Goal: Task Accomplishment & Management: Use online tool/utility

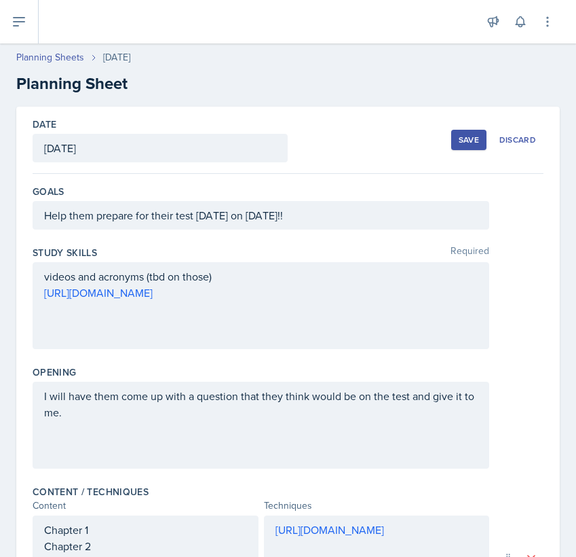
scroll to position [107, 0]
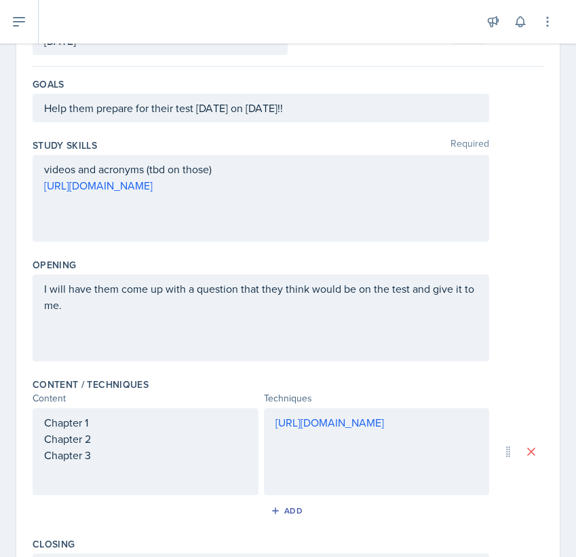
click at [103, 464] on div "Chapter 1 Chapter 2 Chapter 3" at bounding box center [146, 451] width 226 height 87
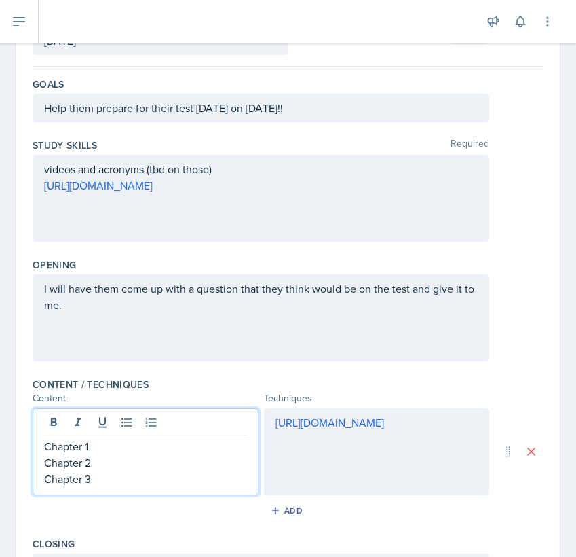
click at [46, 464] on p "Chapter 2" at bounding box center [145, 462] width 203 height 16
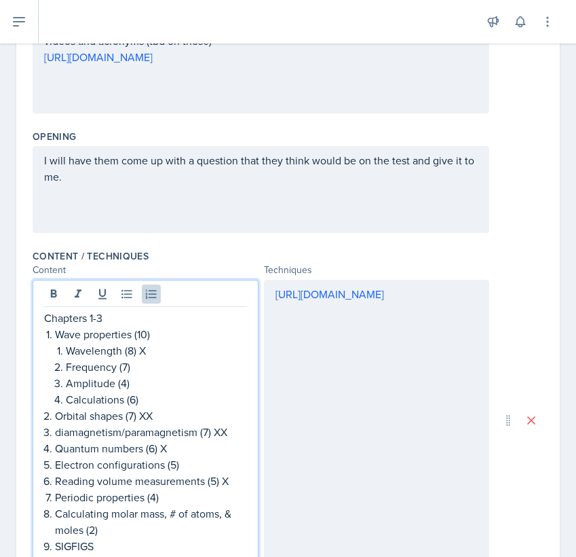
scroll to position [0, 0]
click at [153, 354] on p "Wavelength (8) X" at bounding box center [156, 350] width 181 height 16
click at [153, 417] on p "Orbital shapes (7) XX" at bounding box center [151, 415] width 192 height 16
click at [231, 439] on p "diamagnetism/paramagnetism (7) XX" at bounding box center [151, 432] width 192 height 16
click at [174, 447] on p "Quantum numbers (6) X" at bounding box center [151, 448] width 192 height 16
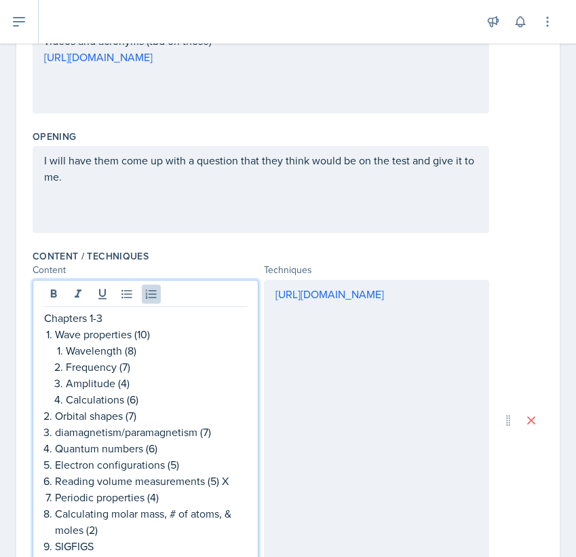
click at [235, 480] on p "Reading volume measurements (5) X" at bounding box center [151, 481] width 192 height 16
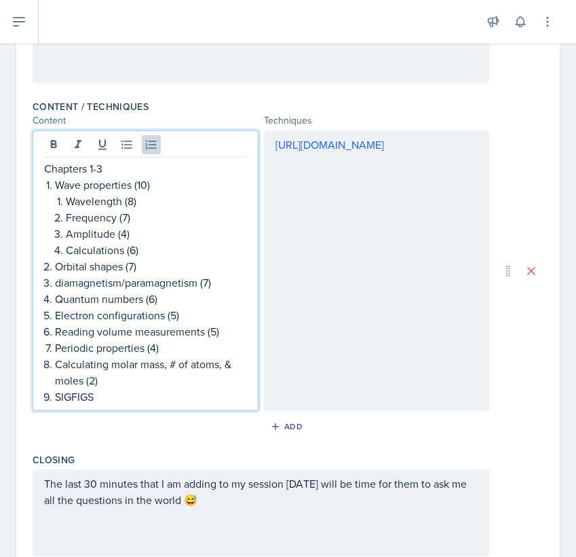
scroll to position [421, 0]
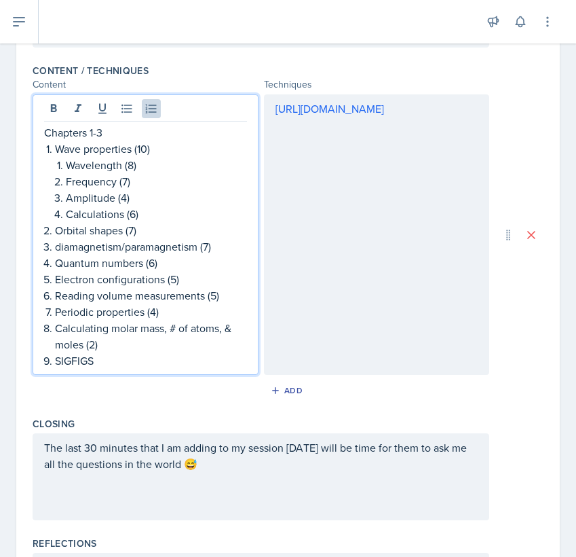
click at [148, 362] on p "SIGFIGS" at bounding box center [151, 360] width 192 height 16
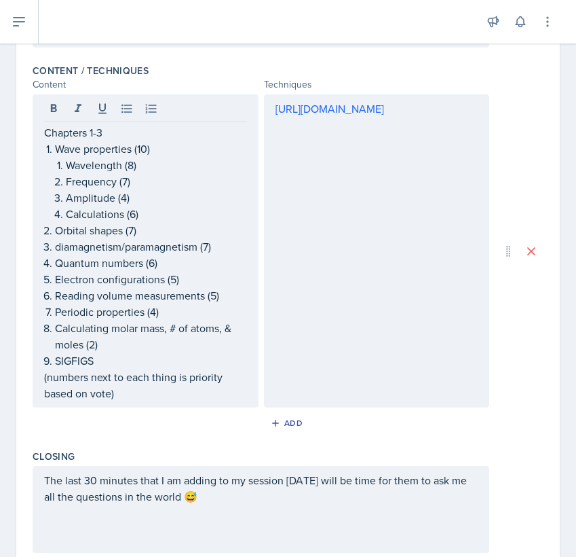
click at [186, 447] on div "Closing The last 30 minutes that I am adding to my session [DATE] will be time …" at bounding box center [288, 503] width 511 height 119
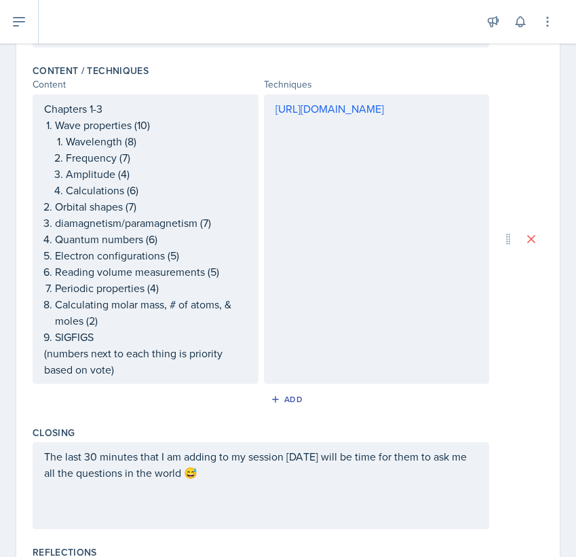
click at [114, 375] on p "(numbers next to each thing is priority based on vote)" at bounding box center [145, 361] width 203 height 33
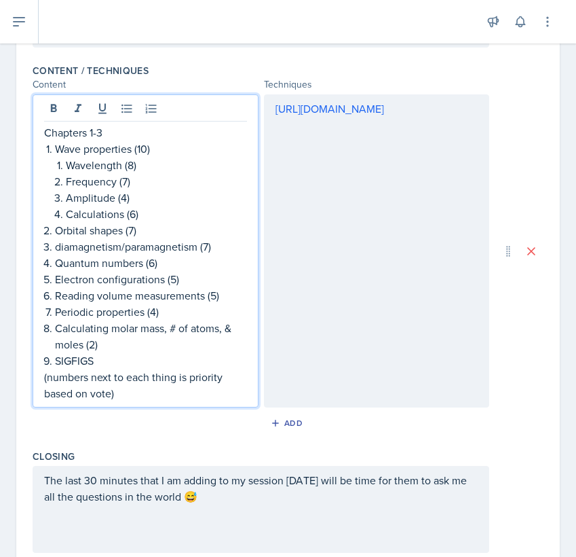
click at [113, 393] on p "(numbers next to each thing is priority based on vote)" at bounding box center [145, 385] width 203 height 33
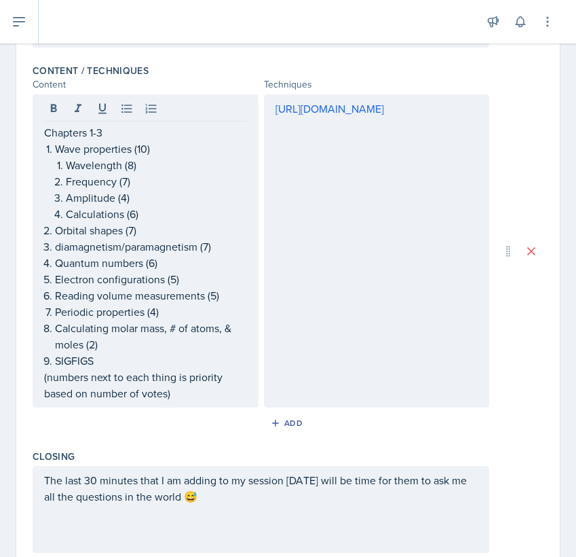
click at [392, 211] on div "[URL][DOMAIN_NAME]" at bounding box center [377, 250] width 226 height 313
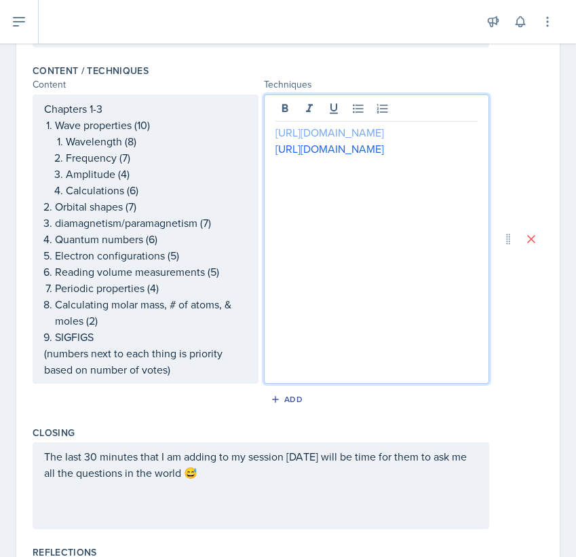
click at [324, 140] on link "[URL][DOMAIN_NAME]" at bounding box center [330, 132] width 109 height 15
drag, startPoint x: 272, startPoint y: 202, endPoint x: 349, endPoint y: 263, distance: 99.0
click at [349, 263] on div "[URL][DOMAIN_NAME] [URL][DOMAIN_NAME]" at bounding box center [377, 238] width 226 height 289
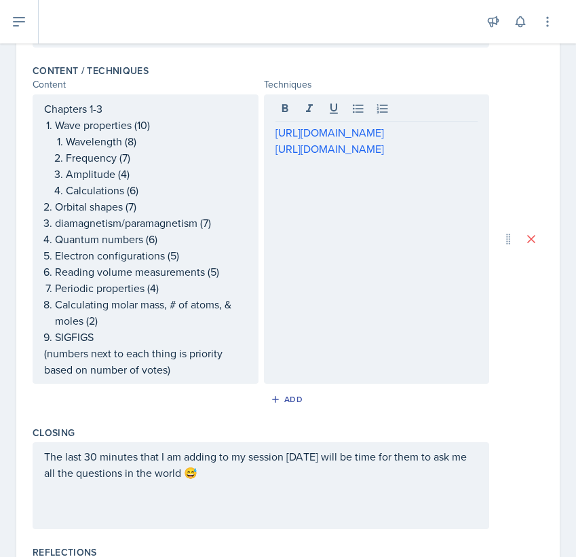
click at [274, 199] on div "[URL][DOMAIN_NAME] [URL][DOMAIN_NAME]" at bounding box center [377, 238] width 226 height 289
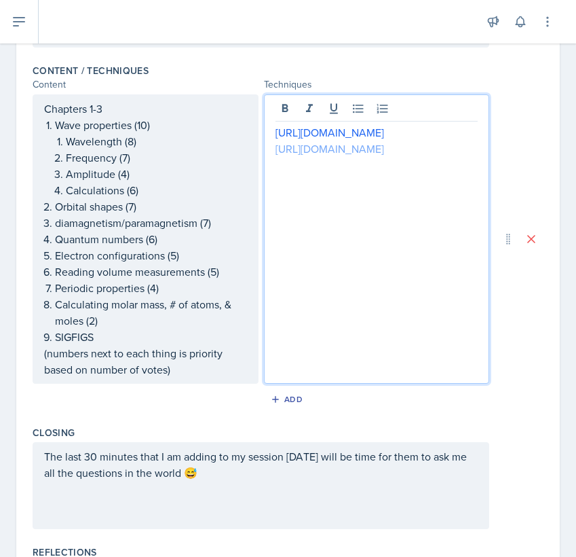
click at [276, 156] on link "[URL][DOMAIN_NAME]" at bounding box center [330, 148] width 109 height 15
click at [272, 128] on div "[URL][DOMAIN_NAME] jeopardy: [URL][DOMAIN_NAME]" at bounding box center [377, 238] width 226 height 289
click at [276, 135] on link "[URL][DOMAIN_NAME]" at bounding box center [330, 132] width 109 height 15
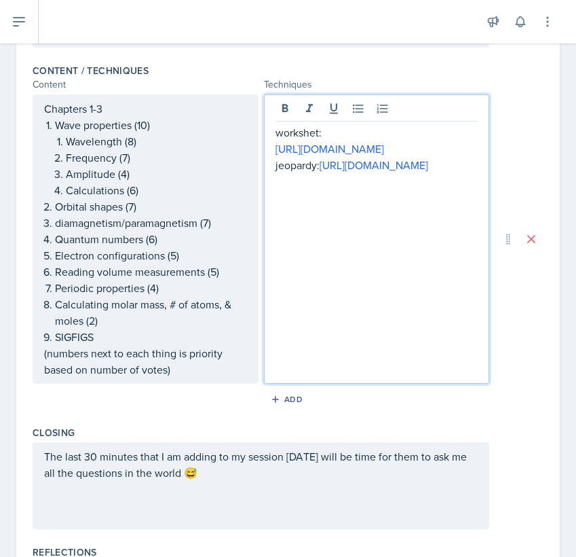
scroll to position [367, 0]
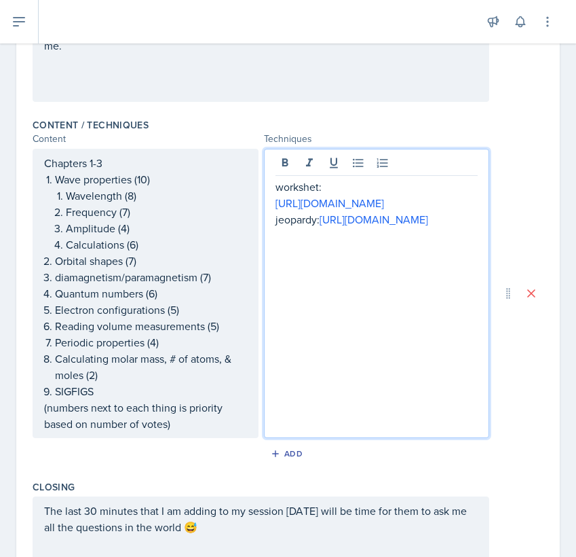
click at [315, 187] on p "workshet:" at bounding box center [377, 187] width 203 height 16
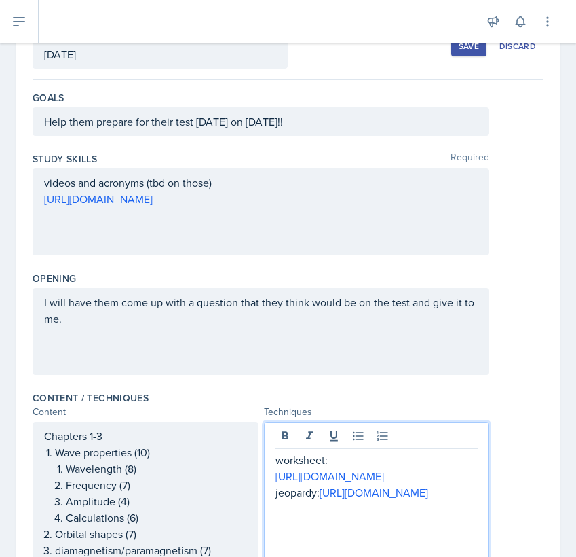
scroll to position [52, 0]
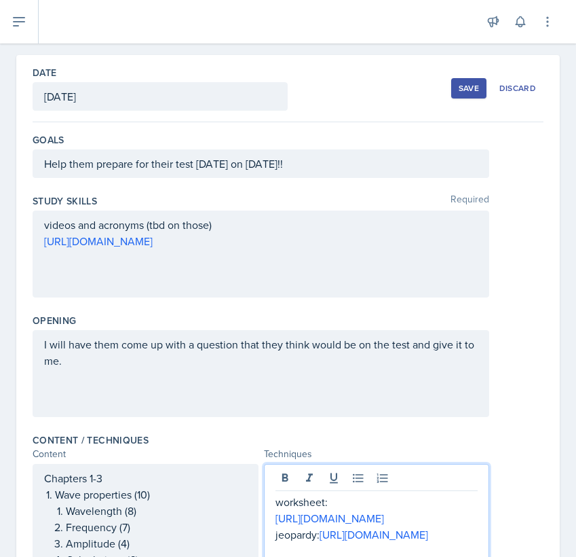
click at [228, 237] on div "videos and acronyms (tbd on those) [URL][DOMAIN_NAME]" at bounding box center [261, 253] width 457 height 87
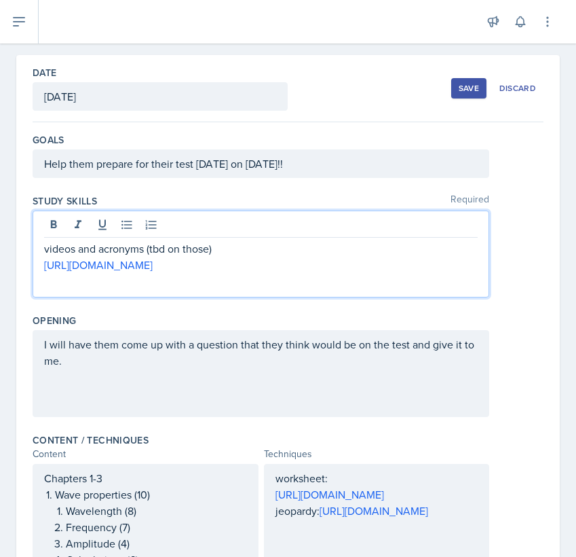
click at [216, 245] on p "videos and acronyms (tbd on those)" at bounding box center [261, 248] width 434 height 16
click at [44, 242] on p "videos and acronyms (tbd on those)" at bounding box center [261, 248] width 434 height 16
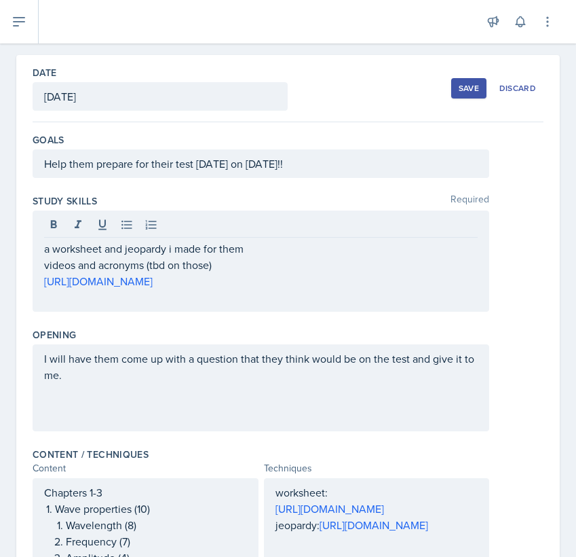
click at [464, 100] on div "Save Discard" at bounding box center [497, 88] width 92 height 31
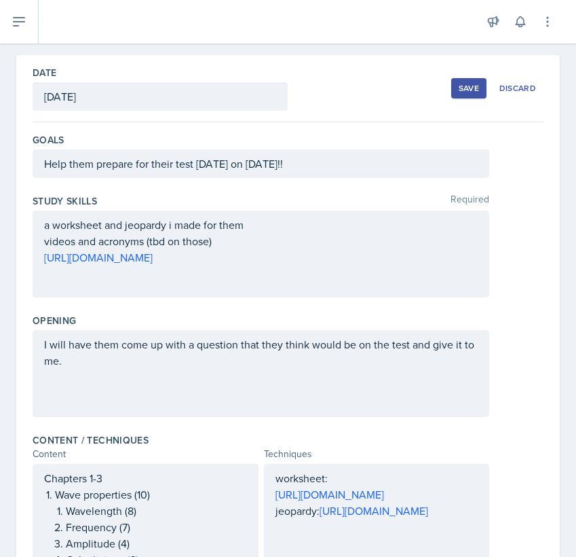
click at [467, 89] on div "Save" at bounding box center [469, 88] width 20 height 11
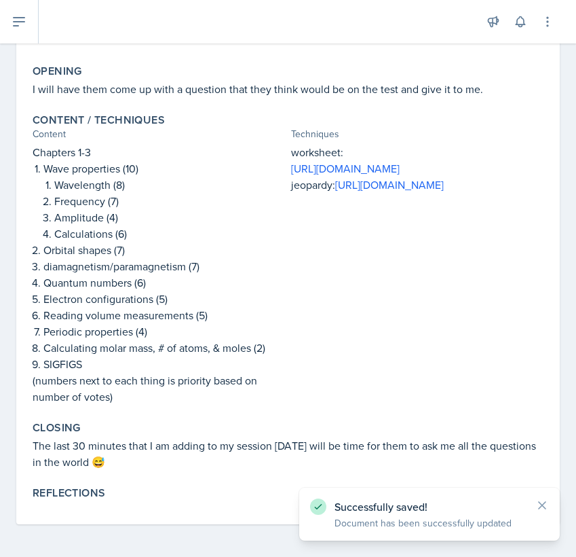
scroll to position [257, 0]
